Goal: Browse casually: Explore the website without a specific task or goal

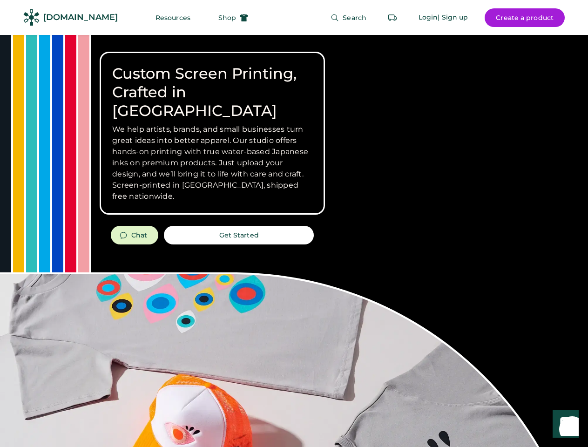
click at [294, 223] on div "Custom Screen Printing, Crafted in [GEOGRAPHIC_DATA] We help artists, brands, a…" at bounding box center [294, 330] width 588 height 591
click at [294, 241] on div "Custom Screen Printing, Crafted in [GEOGRAPHIC_DATA] We help artists, brands, a…" at bounding box center [294, 330] width 588 height 591
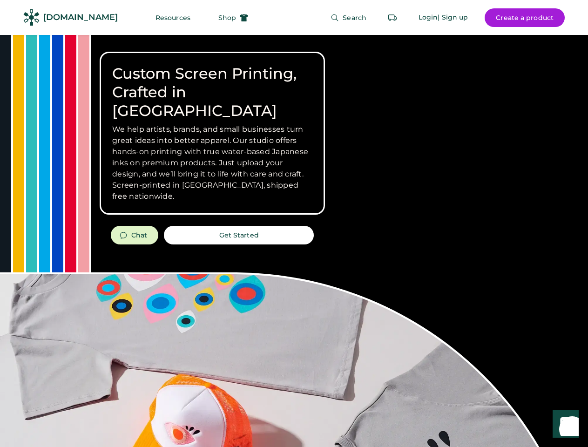
click at [294, 241] on div "Custom Screen Printing, Crafted in [GEOGRAPHIC_DATA] We help artists, brands, a…" at bounding box center [294, 330] width 588 height 591
click at [212, 133] on h3 "We help artists, brands, and small businesses turn great ideas into better appa…" at bounding box center [212, 163] width 200 height 78
click at [212, 124] on h3 "We help artists, brands, and small businesses turn great ideas into better appa…" at bounding box center [212, 163] width 200 height 78
click at [212, 83] on h1 "Custom Screen Printing, Crafted in [GEOGRAPHIC_DATA]" at bounding box center [212, 92] width 200 height 56
